Goal: Transaction & Acquisition: Purchase product/service

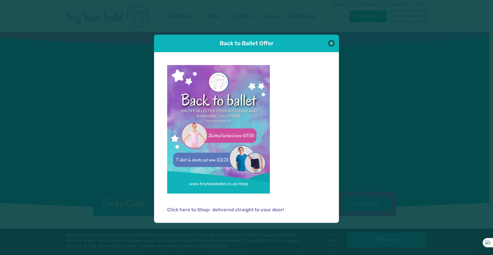
drag, startPoint x: 311, startPoint y: 79, endPoint x: 156, endPoint y: 15, distance: 167.5
click at [311, 79] on p at bounding box center [246, 132] width 159 height 135
click at [332, 42] on button at bounding box center [331, 43] width 7 height 7
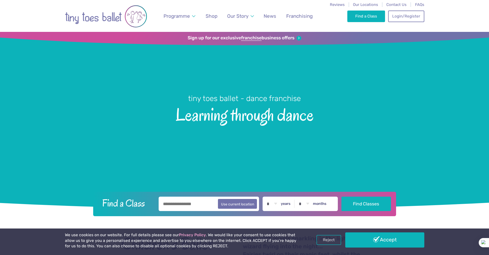
click at [452, 24] on nav "Reviews Our Locations Contact Us FAQs Programme Weekly Classes Inclusive Dance …" at bounding box center [244, 16] width 489 height 32
click at [383, 239] on link "Accept" at bounding box center [384, 239] width 79 height 15
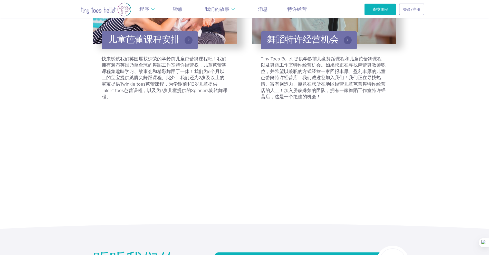
scroll to position [1240, 0]
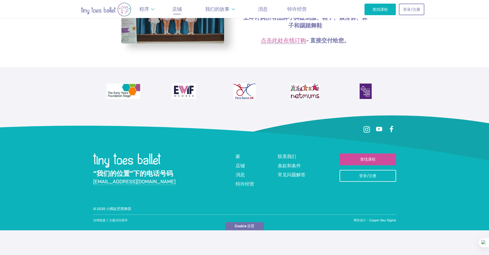
click at [444, 93] on div "立即订购所有品牌小脚趾制服、鞋子、紧身裤、袜子和踢踏舞鞋 点击此处在线订购 - 直接交付给您。 “我们的位置”下的电话号码 info@tinytoesball…" at bounding box center [244, 115] width 489 height 279
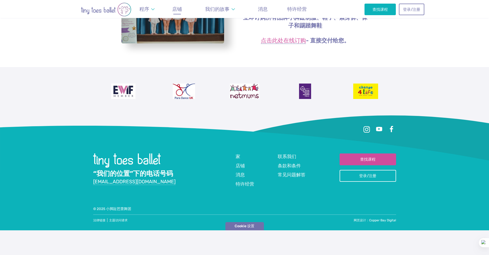
scroll to position [38, 0]
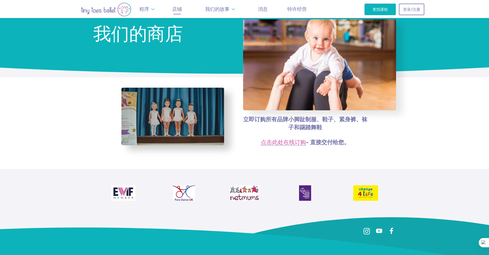
click at [410, 126] on div "立即订购所有品牌小脚趾制服、鞋子、紧身裤、袜子和踢踏舞鞋 点击此处在线订购 - 直接交付给您。" at bounding box center [244, 123] width 489 height 92
click at [286, 145] on font "点击此处在线订购" at bounding box center [283, 142] width 45 height 7
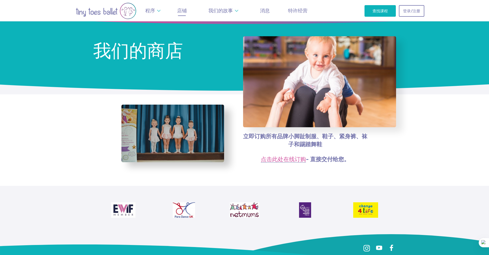
scroll to position [0, 0]
